Goal: Information Seeking & Learning: Learn about a topic

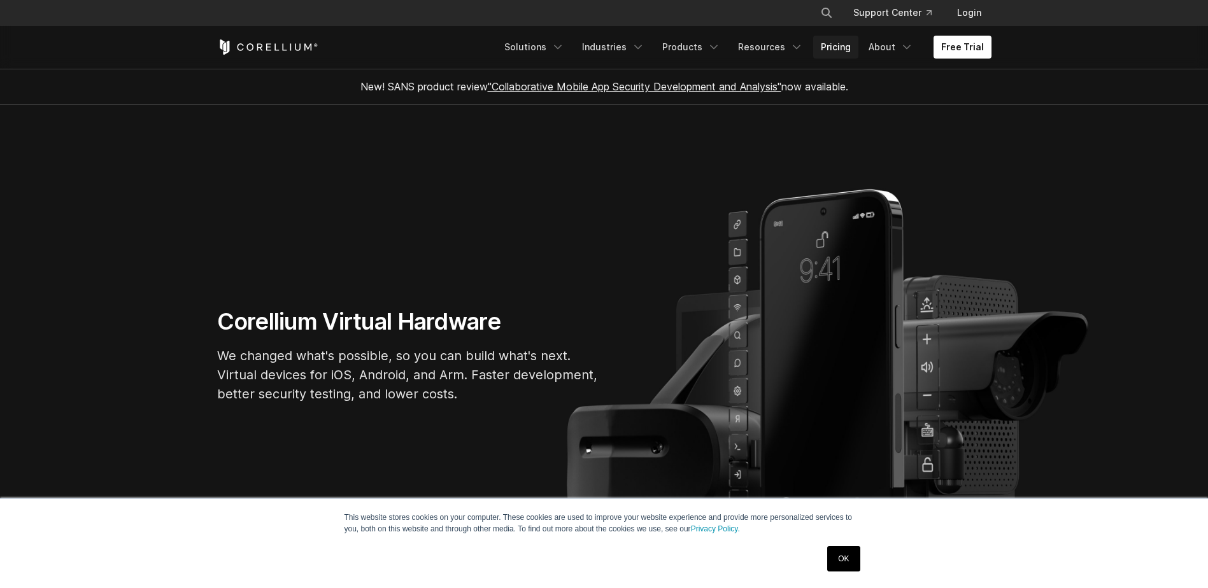
click at [834, 49] on link "Pricing" at bounding box center [835, 47] width 45 height 23
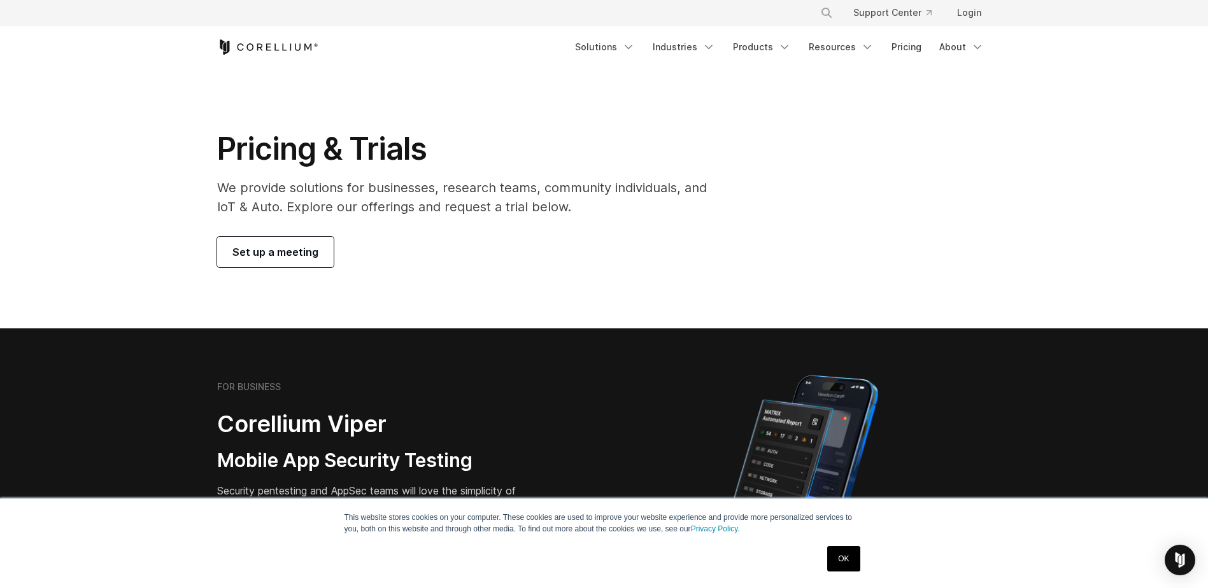
drag, startPoint x: 901, startPoint y: 47, endPoint x: 903, endPoint y: 67, distance: 19.9
click at [901, 47] on link "Pricing" at bounding box center [906, 47] width 45 height 23
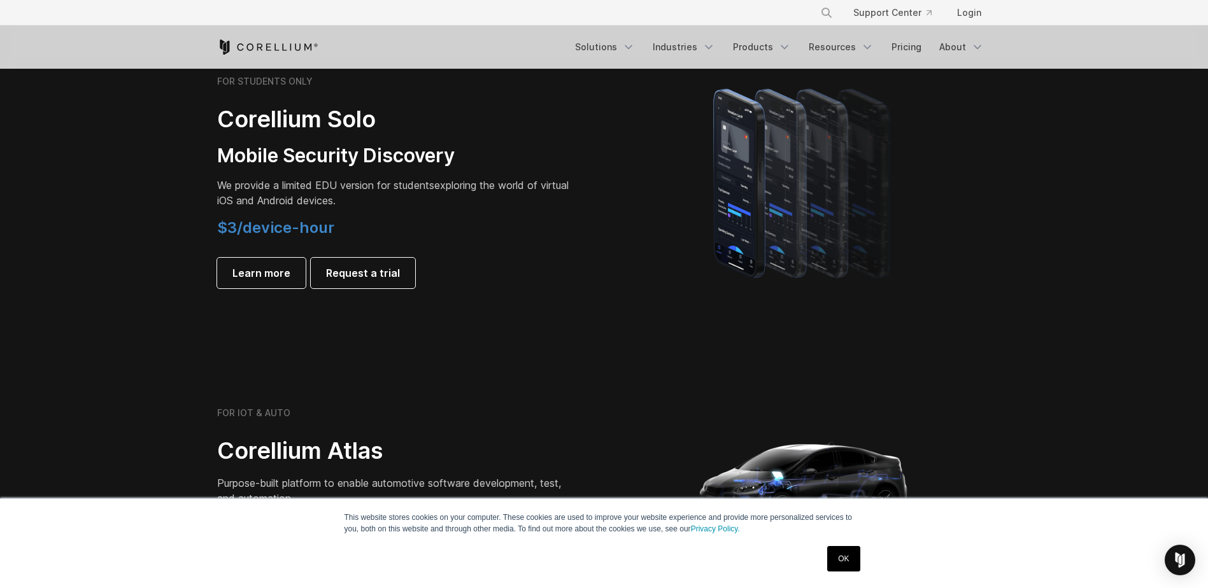
scroll to position [955, 0]
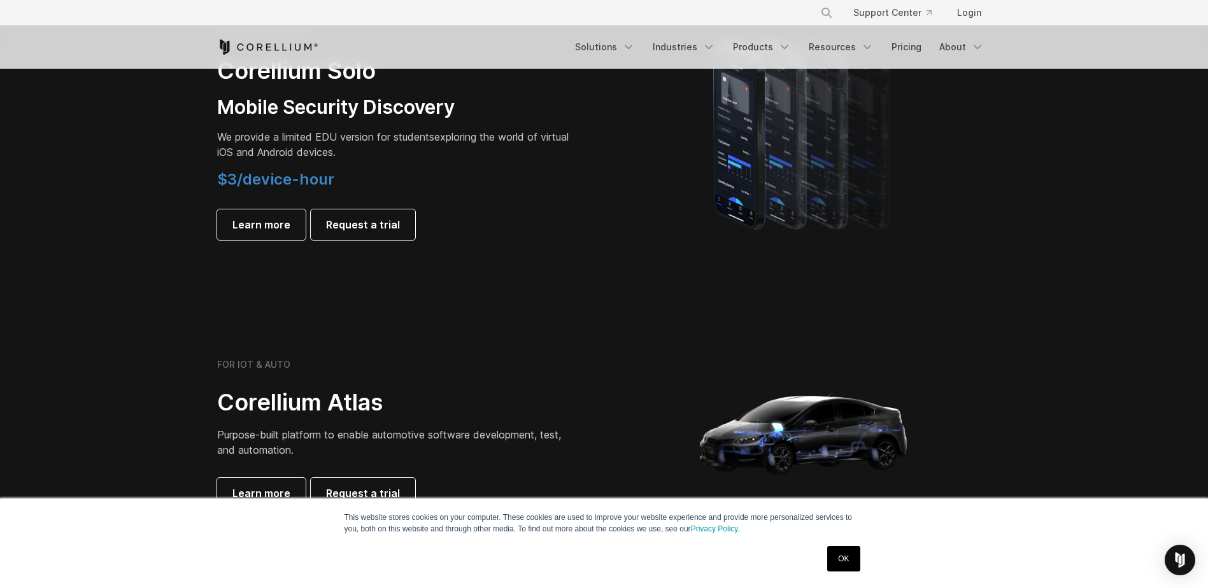
click at [845, 566] on link "OK" at bounding box center [843, 558] width 32 height 25
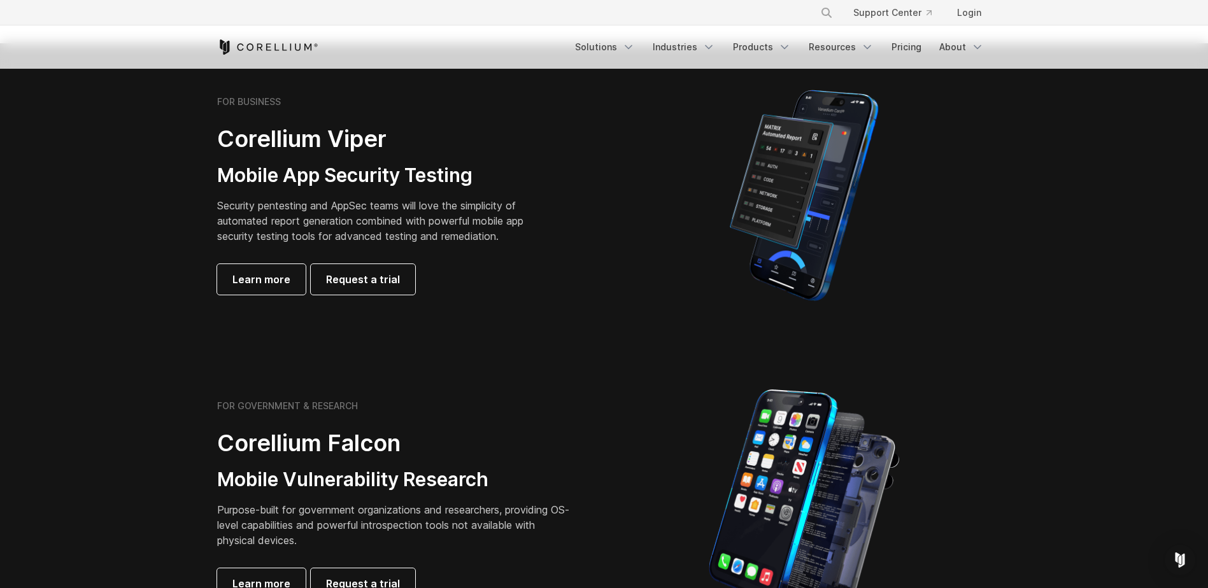
scroll to position [191, 0]
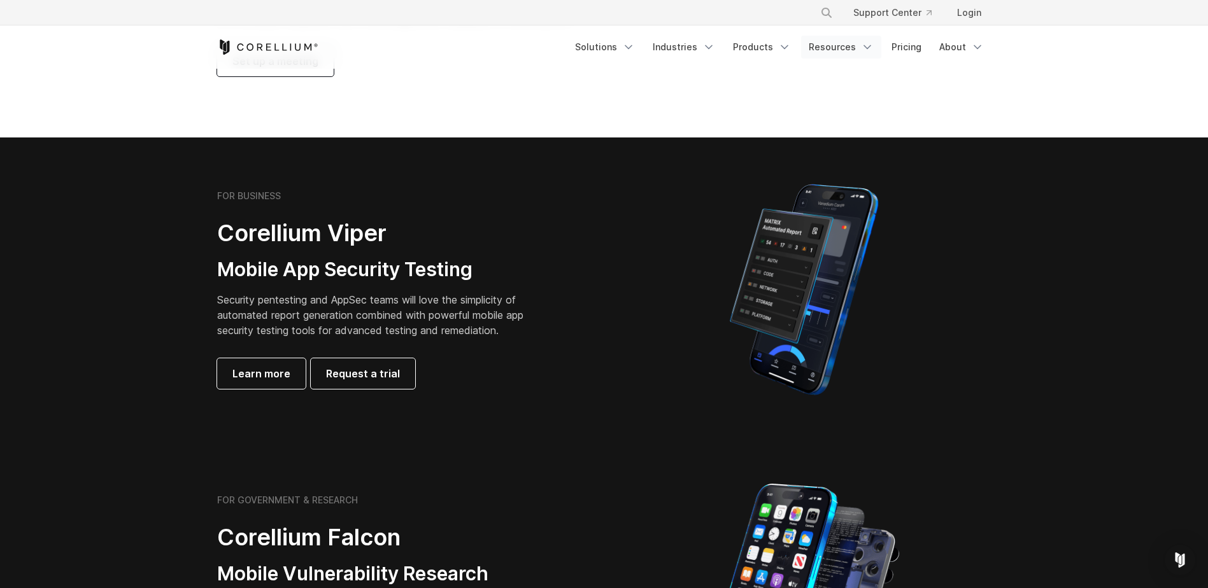
click at [828, 44] on link "Resources" at bounding box center [841, 47] width 80 height 23
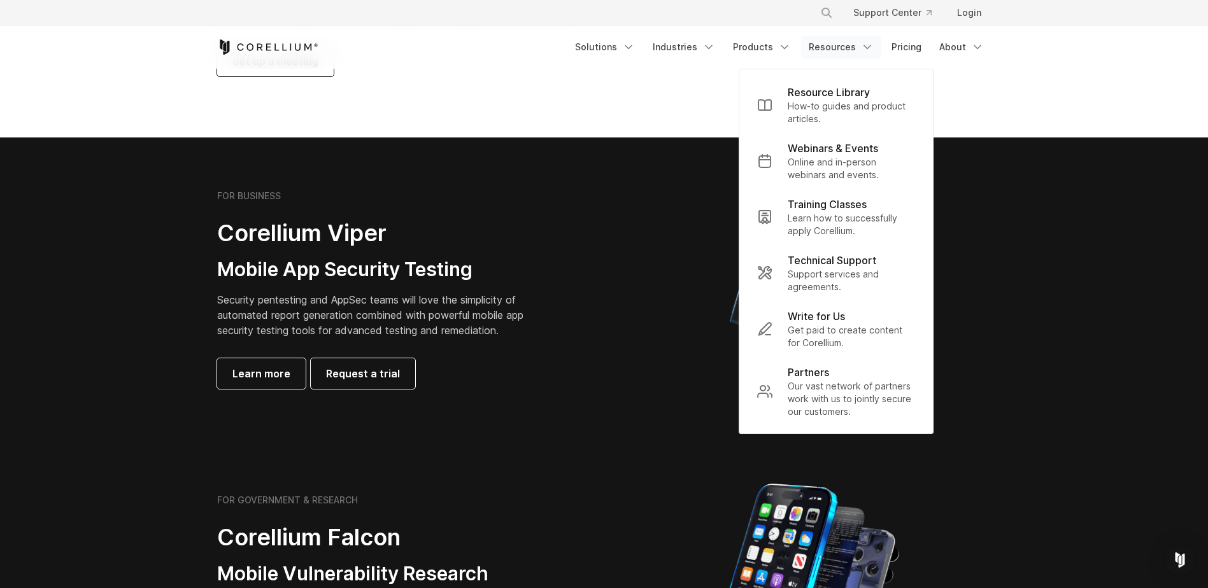
click at [1045, 293] on section "FOR BUSINESS Corellium Viper Mobile App Security Testing Security pentesting an…" at bounding box center [604, 290] width 1208 height 304
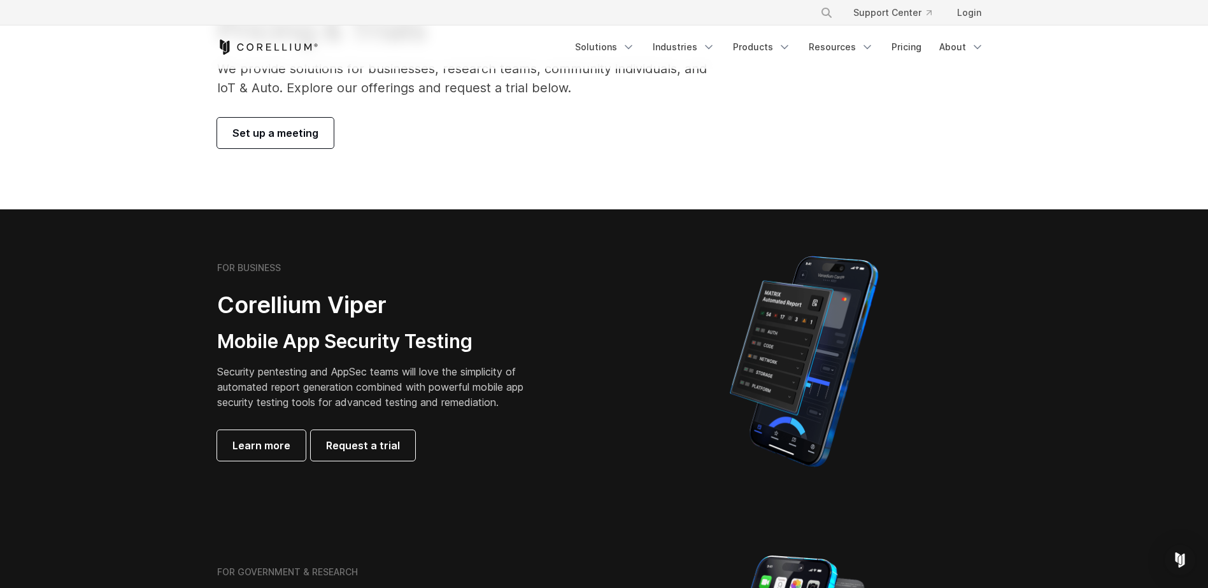
scroll to position [0, 0]
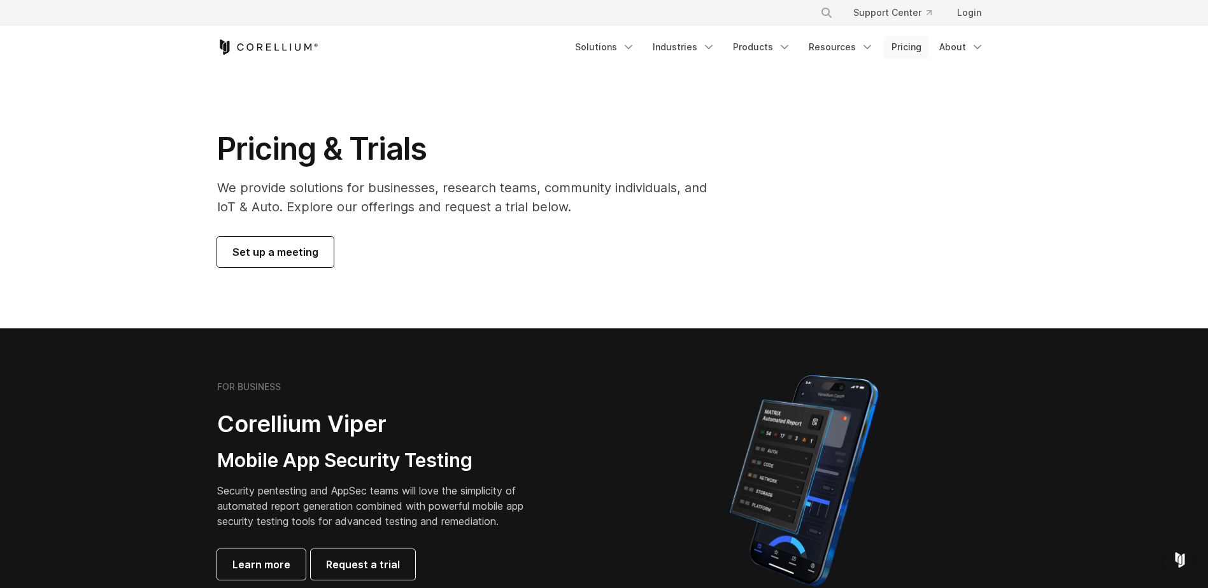
click at [898, 48] on link "Pricing" at bounding box center [906, 47] width 45 height 23
click at [768, 48] on link "Products" at bounding box center [761, 47] width 73 height 23
